Goal: Task Accomplishment & Management: Manage account settings

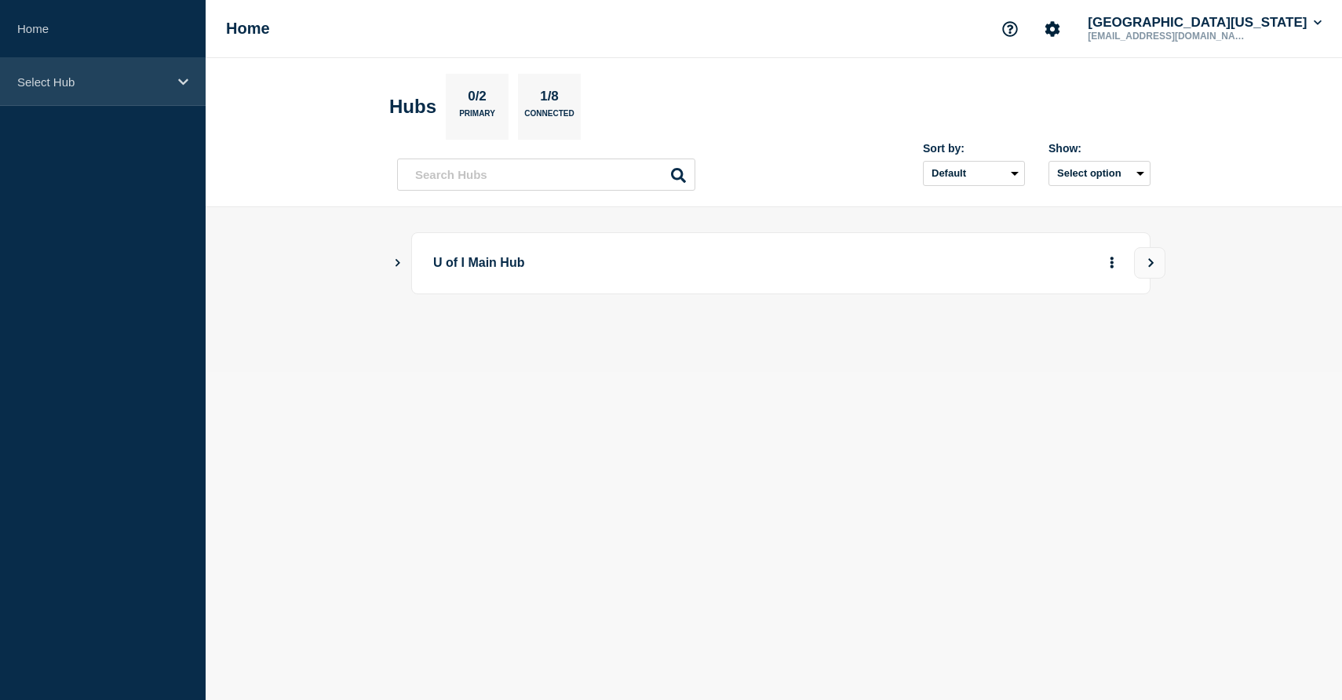
click at [94, 85] on p "Select Hub" at bounding box center [92, 81] width 151 height 13
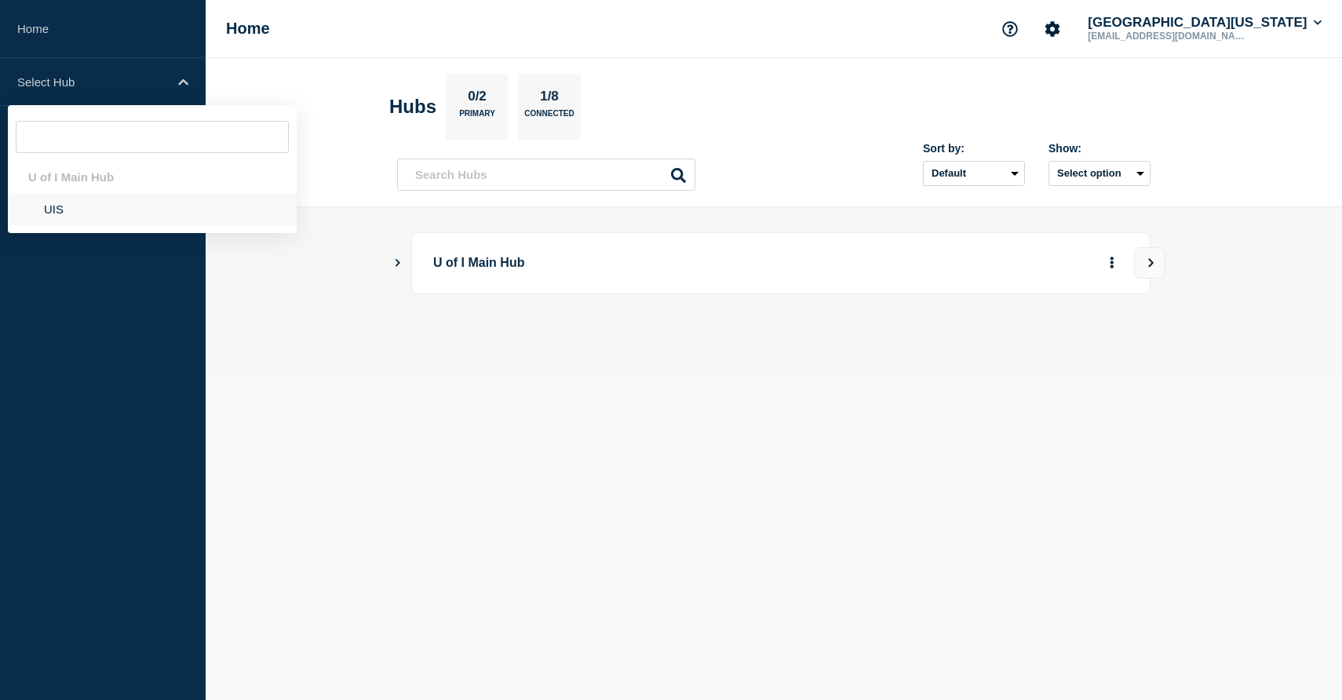
click at [65, 216] on li "UIS" at bounding box center [152, 209] width 289 height 32
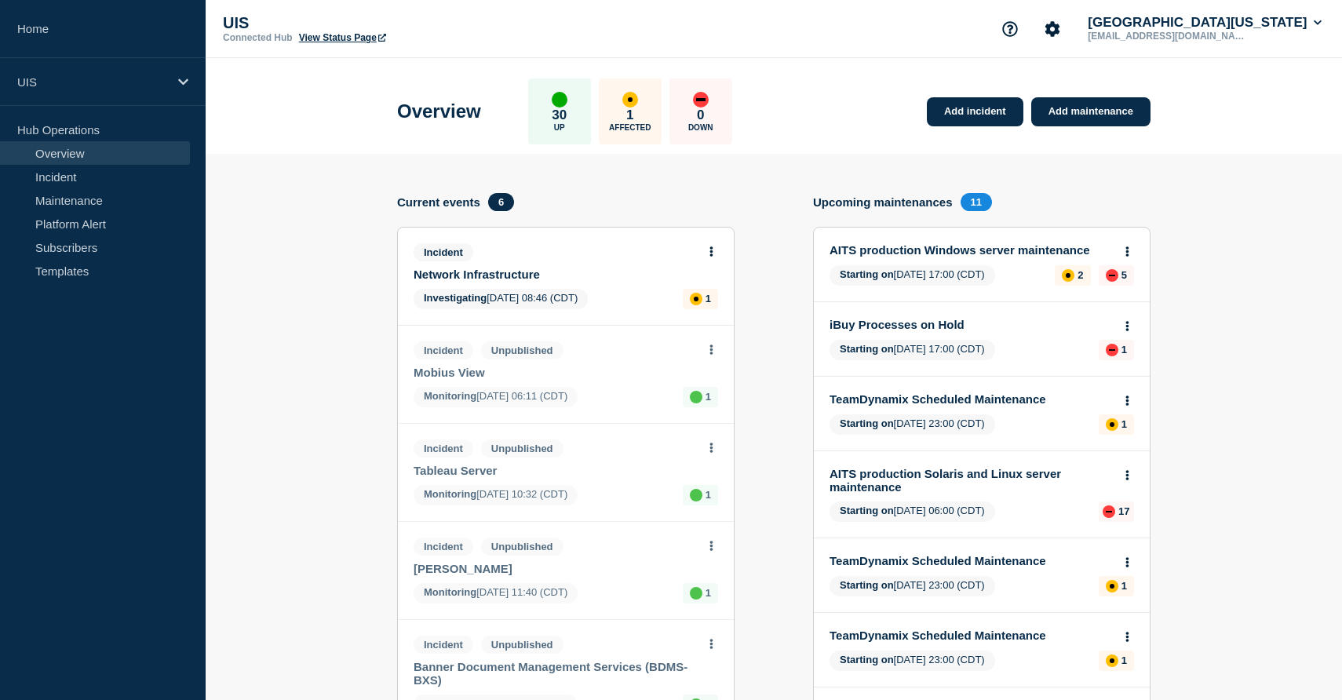
click at [503, 277] on link "Network Infrastructure" at bounding box center [555, 274] width 283 height 13
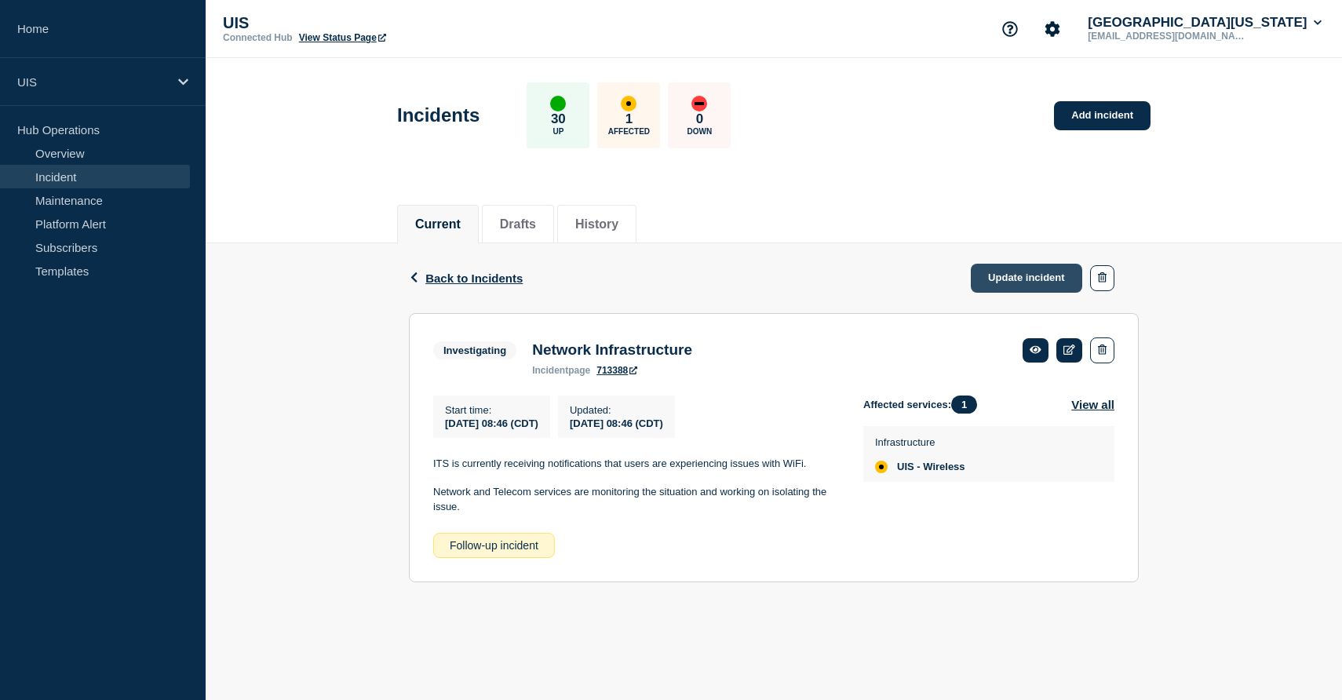
click at [1054, 282] on link "Update incident" at bounding box center [1026, 278] width 111 height 29
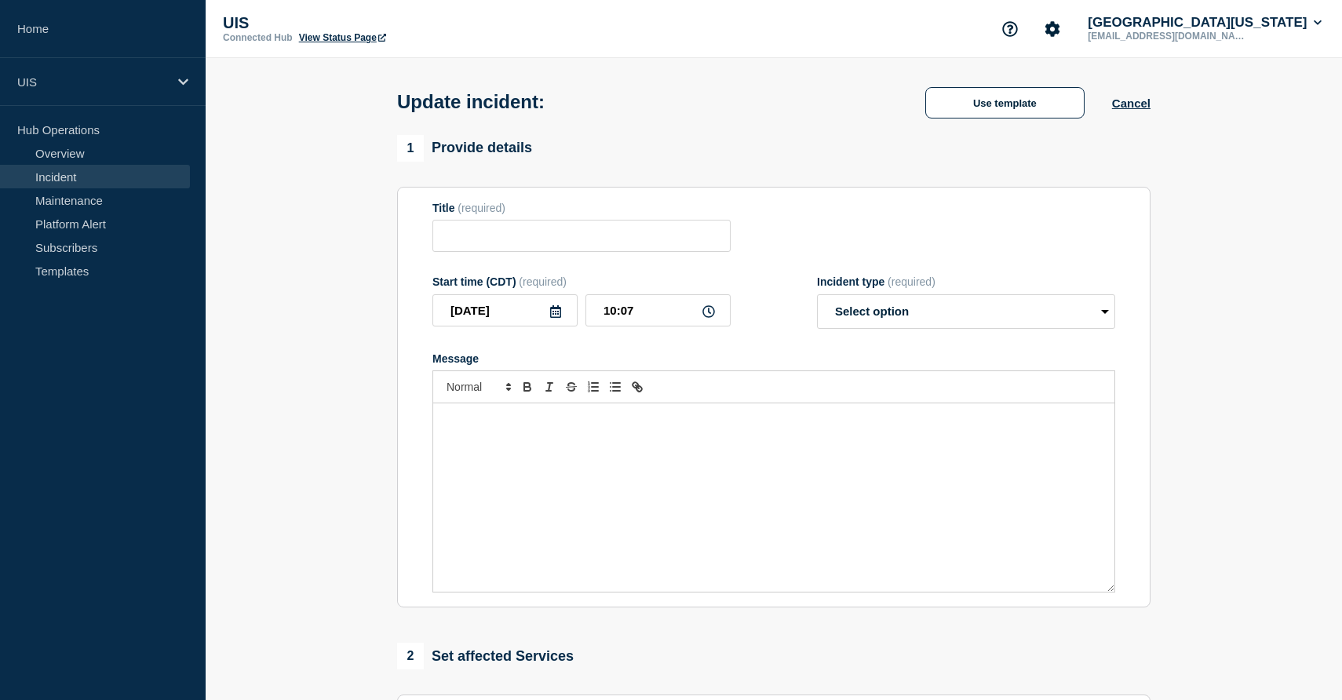
type input "Network Infrastructure"
click at [914, 329] on select "Select option Investigating Identified Monitoring Resolved" at bounding box center [966, 311] width 298 height 35
select select "monitoring"
click at [817, 305] on select "Select option Investigating Identified Monitoring Resolved" at bounding box center [966, 311] width 298 height 35
click at [653, 454] on div "Message" at bounding box center [773, 497] width 681 height 188
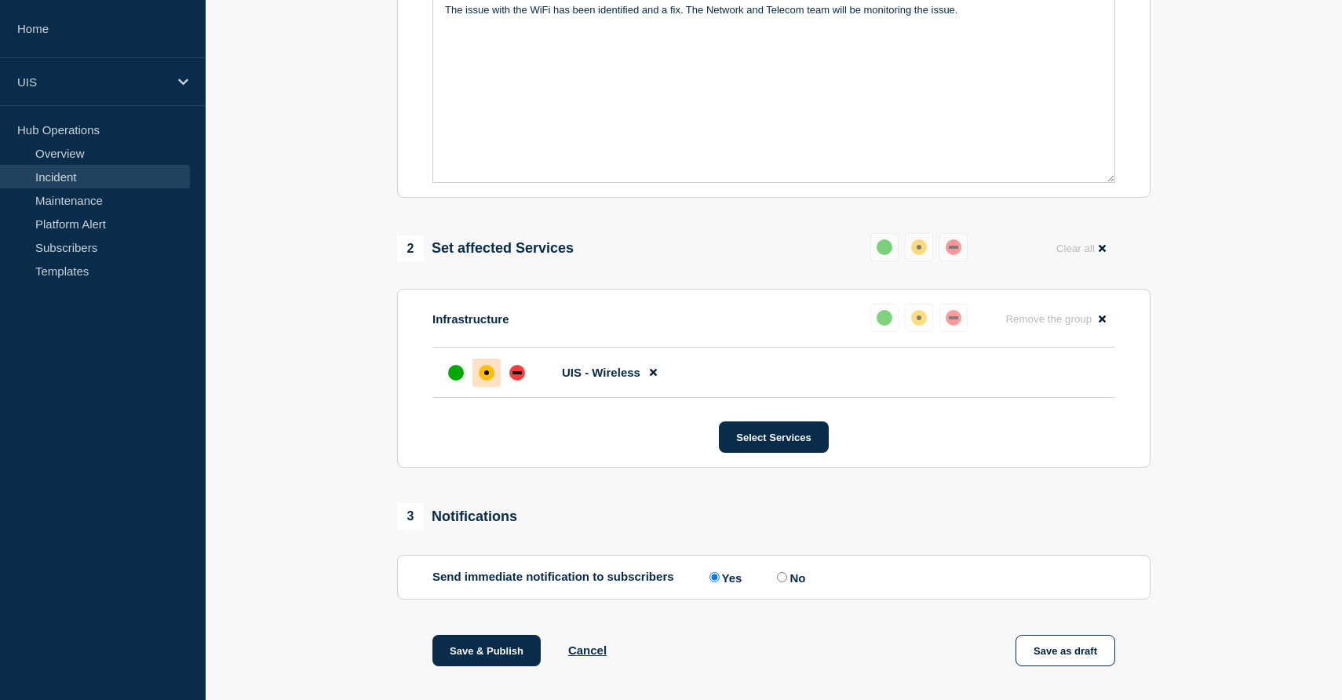
scroll to position [415, 0]
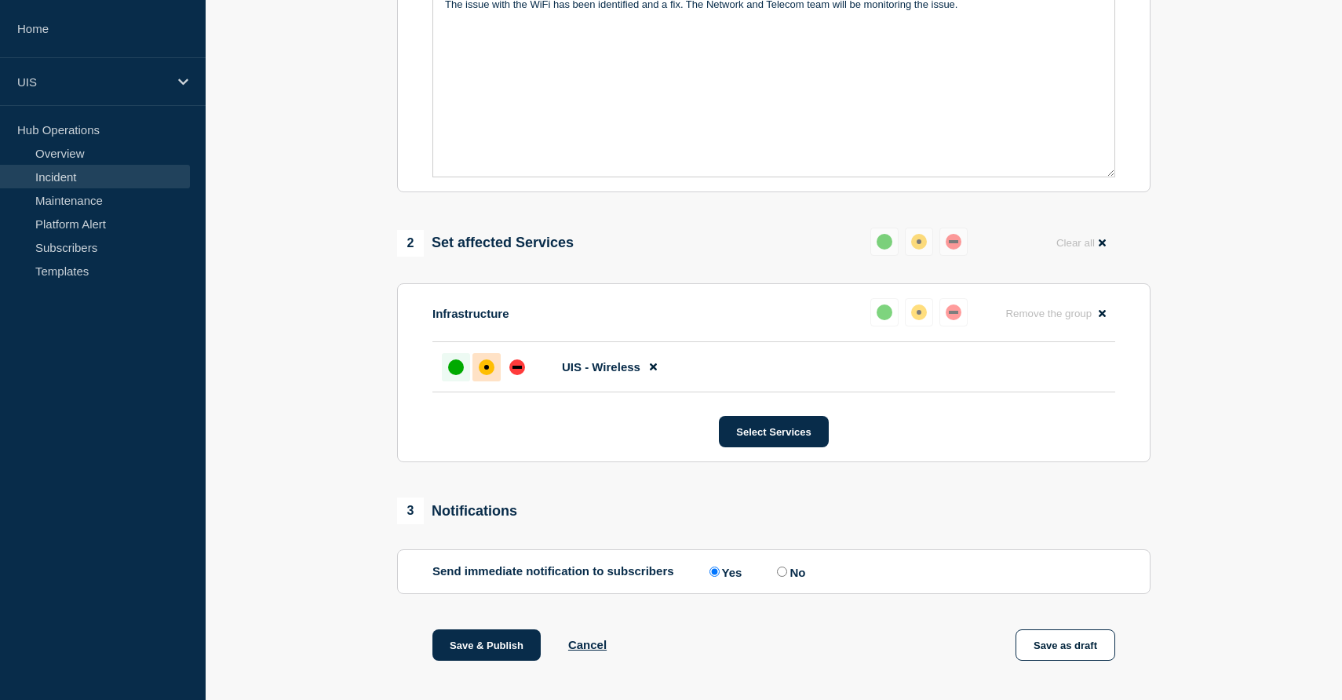
click at [457, 375] on div "up" at bounding box center [456, 367] width 16 height 16
click at [461, 375] on div "up" at bounding box center [456, 367] width 16 height 16
click at [478, 661] on button "Save & Publish" at bounding box center [486, 644] width 108 height 31
